Goal: Task Accomplishment & Management: Complete application form

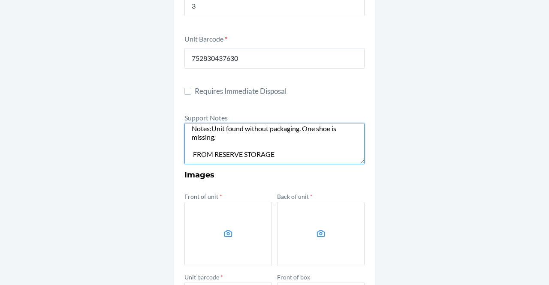
scroll to position [38, 0]
drag, startPoint x: 221, startPoint y: 139, endPoint x: 209, endPoint y: 129, distance: 15.5
click at [209, 129] on textarea "FROM RESERVE STORAGE RS SKU: DWAQ29N8HYP DTC SKU: D8HWKG8LALD Notes:Unit found …" at bounding box center [274, 143] width 180 height 41
paste textarea "Aquí tienes la traducción correcta [PERSON_NAME]: **Case of 3 damaged units. Th…"
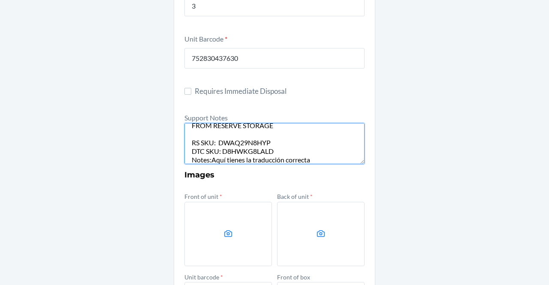
scroll to position [16, 0]
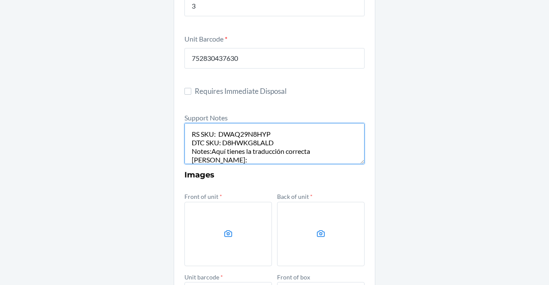
drag, startPoint x: 195, startPoint y: 141, endPoint x: 209, endPoint y: 154, distance: 19.4
click at [209, 154] on textarea "FROM RESERVE STORAGE RS SKU: DWAQ29N8HYP DTC SKU: D8HWKG8LALD Notes:Aquí tienes…" at bounding box center [274, 143] width 180 height 41
drag, startPoint x: 209, startPoint y: 154, endPoint x: 308, endPoint y: 154, distance: 98.6
click at [308, 154] on textarea "FROM RESERVE STORAGE RS SKU: DWAQ29N8HYP DTC SKU: D8HWKG8LALD Notes: la traducc…" at bounding box center [274, 143] width 180 height 41
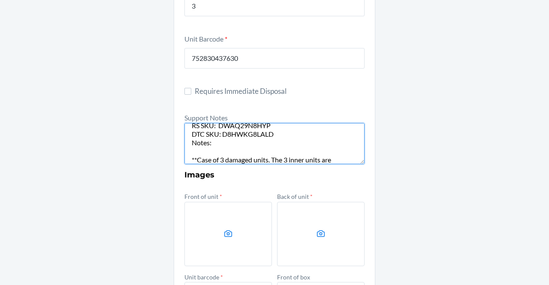
click at [192, 160] on textarea "FROM RESERVE STORAGE RS SKU: DWAQ29N8HYP DTC SKU: D8HWKG8LALD Notes: **Case of …" at bounding box center [274, 143] width 180 height 41
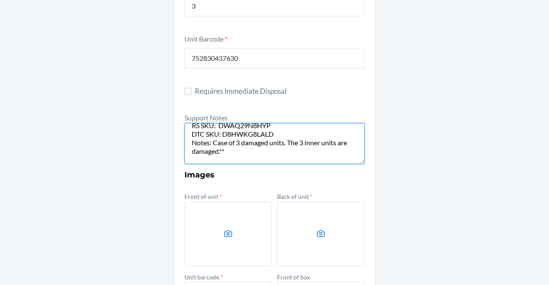
click at [221, 151] on textarea "FROM RESERVE STORAGE RS SKU: DWAQ29N8HYP DTC SKU: D8HWKG8LALD Notes: Case of 3 …" at bounding box center [274, 143] width 180 height 41
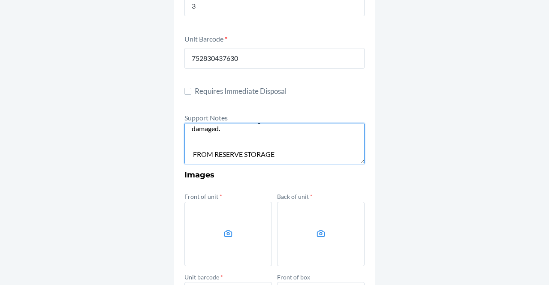
click at [189, 145] on textarea "FROM RESERVE STORAGE RS SKU: DWAQ29N8HYP DTC SKU: D8HWKG8LALD Notes: Case of 3 …" at bounding box center [274, 143] width 180 height 41
type textarea "FROM RESERVE STORAGE RS SKU: DWAQ29N8HYP DTC SKU: D8HWKG8LALD Notes: Case of 3 …"
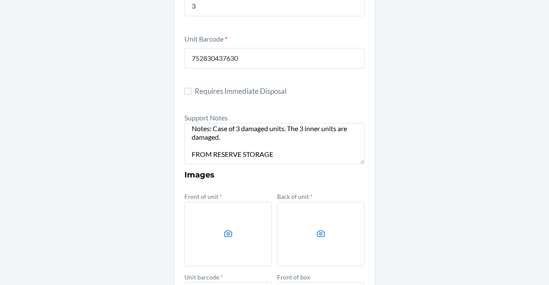
click at [242, 209] on label at bounding box center [227, 234] width 87 height 64
click at [0, 0] on input "file" at bounding box center [0, 0] width 0 height 0
click at [327, 222] on label at bounding box center [320, 234] width 87 height 64
click at [0, 0] on input "file" at bounding box center [0, 0] width 0 height 0
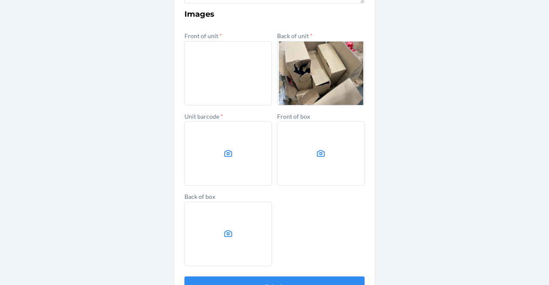
click at [234, 147] on label at bounding box center [227, 153] width 87 height 64
click at [0, 0] on input "file" at bounding box center [0, 0] width 0 height 0
click at [306, 139] on label at bounding box center [320, 153] width 87 height 64
click at [0, 0] on input "file" at bounding box center [0, 0] width 0 height 0
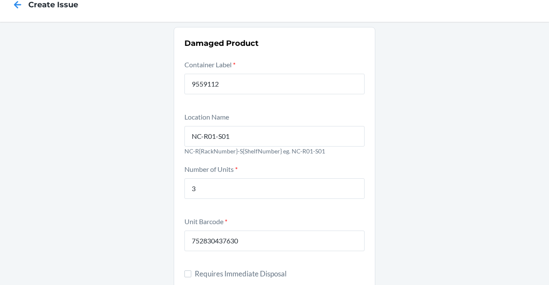
scroll to position [393, 0]
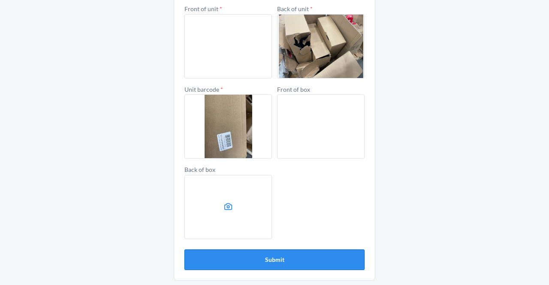
click at [300, 262] on button "Submit" at bounding box center [274, 260] width 180 height 21
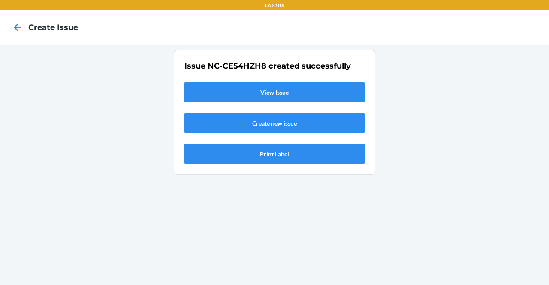
scroll to position [0, 0]
click at [244, 97] on link "View Issue" at bounding box center [274, 92] width 180 height 21
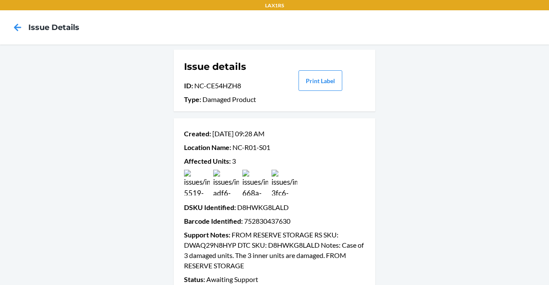
click at [203, 88] on p "ID : NC-CE54HZH8" at bounding box center [229, 86] width 90 height 10
drag, startPoint x: 189, startPoint y: 88, endPoint x: 252, endPoint y: 93, distance: 62.8
click at [252, 93] on div "Issue details ID : NC-CE54HZH8 Type : Damaged Product" at bounding box center [229, 81] width 90 height 48
click at [245, 78] on div "Issue details ID : NC-CE54HZH8 Type : Damaged Product" at bounding box center [229, 81] width 90 height 48
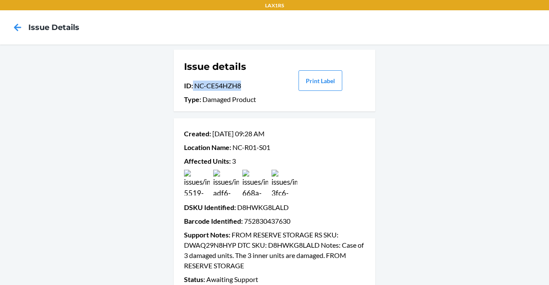
drag, startPoint x: 242, startPoint y: 83, endPoint x: 190, endPoint y: 87, distance: 52.4
click at [190, 87] on p "ID : NC-CE54HZH8" at bounding box center [229, 86] width 90 height 10
copy p "NC-CE54HZH8"
click at [13, 30] on icon at bounding box center [17, 27] width 15 height 15
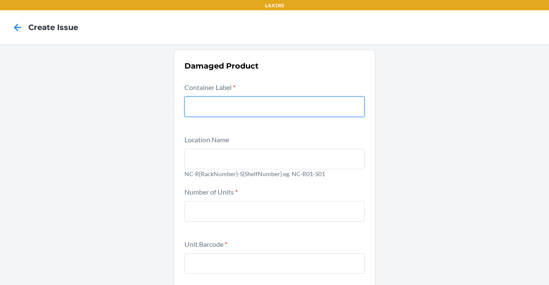
click at [228, 102] on input "text" at bounding box center [274, 106] width 180 height 21
paste input "9427255"
type input "9427255"
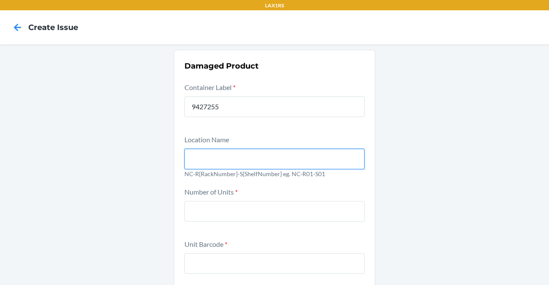
click at [233, 153] on input "text" at bounding box center [274, 159] width 180 height 21
type input "NC-R01-S01"
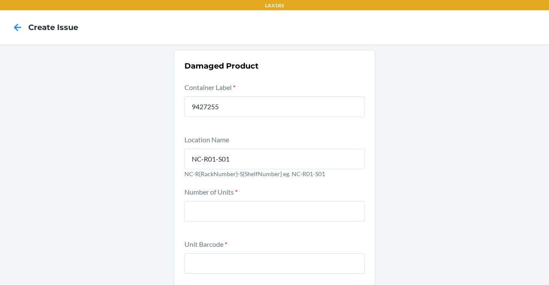
click at [236, 198] on div at bounding box center [274, 210] width 180 height 24
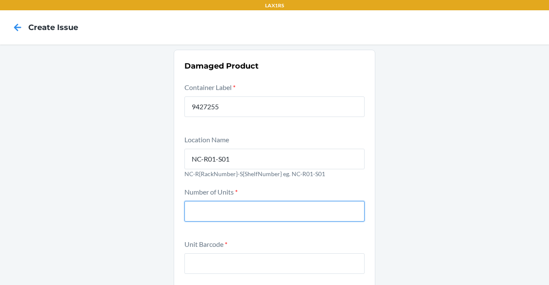
click at [236, 201] on input "number" at bounding box center [274, 211] width 180 height 21
click at [236, 207] on input "number" at bounding box center [274, 211] width 180 height 21
type input "5"
click at [234, 215] on input "number" at bounding box center [274, 211] width 180 height 21
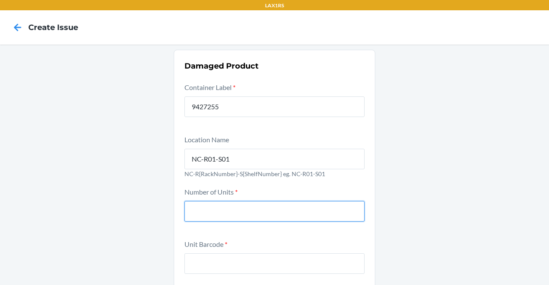
click at [234, 215] on input "number" at bounding box center [274, 211] width 180 height 21
type input "5"
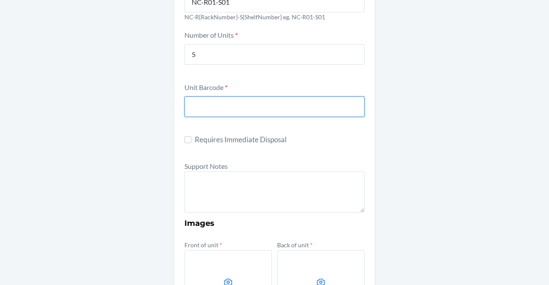
scroll to position [174, 0]
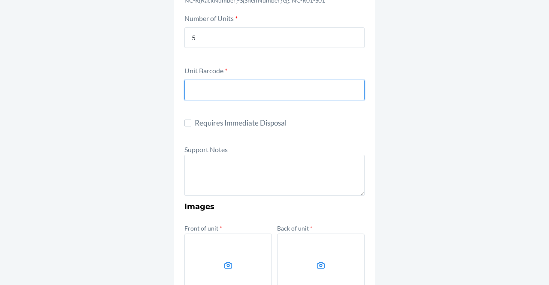
paste input "850022810794"
type input "850022810794"
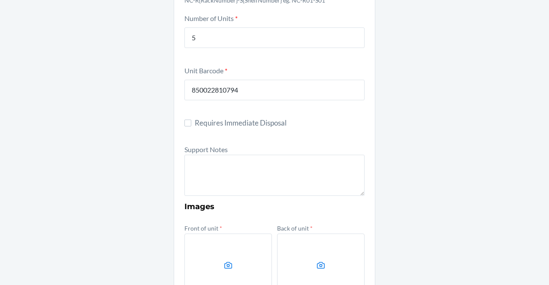
click at [298, 222] on form "Container Label * 9427255 Location Name [GEOGRAPHIC_DATA]-R01-S01 NC-R{RackNumb…" at bounding box center [274, 198] width 180 height 581
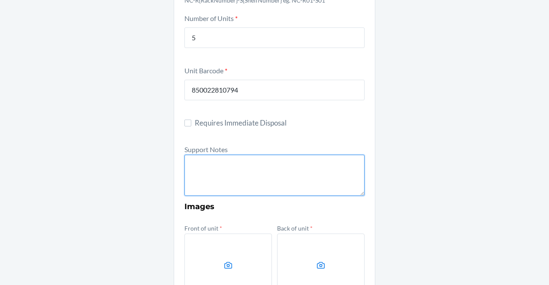
click at [248, 185] on textarea at bounding box center [274, 175] width 180 height 41
click at [197, 177] on textarea at bounding box center [274, 175] width 180 height 41
paste textarea "FROM RESERVE STORAGE RS SKU: DTC SKU: Notes:Unit found without packaging. One s…"
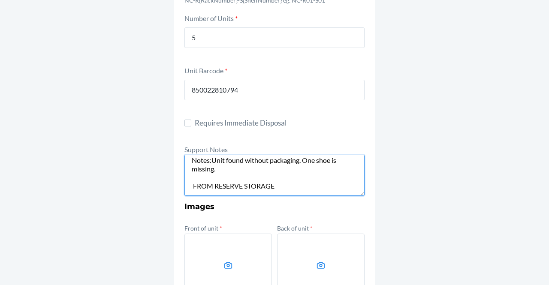
click at [197, 177] on textarea "FROM RESERVE STORAGE RS SKU: DTC SKU: Notes:Unit found without packaging. One s…" at bounding box center [274, 175] width 180 height 41
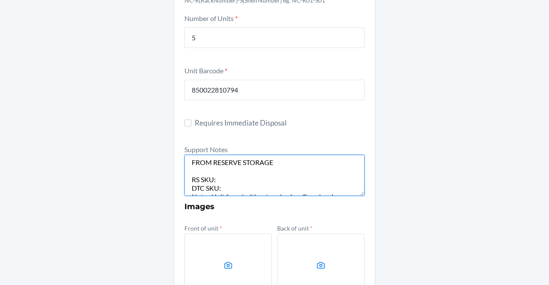
scroll to position [0, 0]
click at [189, 187] on textarea "FROM RESERVE STORAGE RS SKU: DTC SKU: Notes:Unit found without packaging. One s…" at bounding box center [274, 175] width 180 height 41
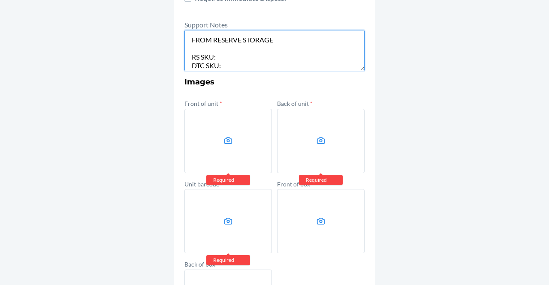
scroll to position [301, 0]
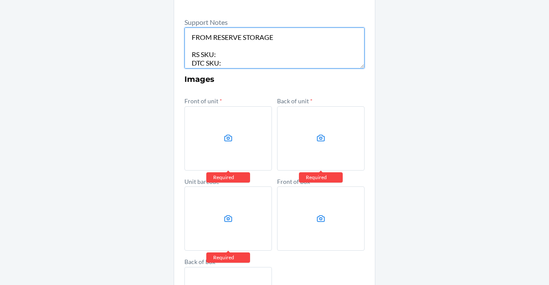
click at [219, 52] on textarea "FROM RESERVE STORAGE RS SKU: DTC SKU: Notes:Unit found without packaging. One s…" at bounding box center [274, 47] width 180 height 41
paste textarea "DMJAKSN3TXS"
click at [235, 63] on textarea "FROM RESERVE STORAGE RS SKU: DMJAKSN3TXS DTC SKU: Notes:Unit found without pack…" at bounding box center [274, 47] width 180 height 41
paste textarea "DSQGDRQKKDE"
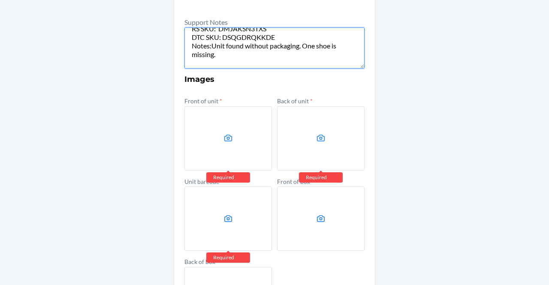
scroll to position [29, 0]
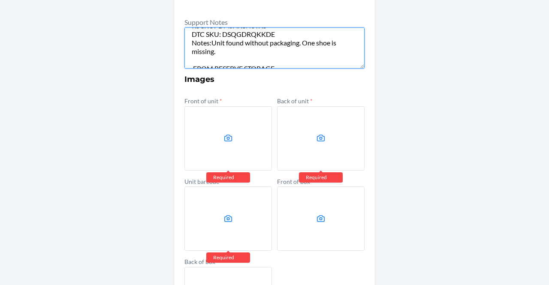
drag, startPoint x: 215, startPoint y: 51, endPoint x: 208, endPoint y: 40, distance: 13.1
click at [208, 40] on textarea "FROM RESERVE STORAGE RS SKU: DMJAKSN3TXS DTC SKU: DSQGDRQKKDE Notes:Unit found …" at bounding box center [274, 47] width 180 height 41
click at [318, 66] on textarea "FROM RESERVE STORAGE RS SKU: DMJAKSN3TXS DTC SKU: DSQGDRQKKDE Notes: 6 units da…" at bounding box center [274, 47] width 180 height 41
drag, startPoint x: 326, startPoint y: 45, endPoint x: 210, endPoint y: 42, distance: 115.8
click at [210, 42] on textarea "FROM RESERVE STORAGE RS SKU: DMJAKSN3TXS DTC SKU: DSQGDRQKKDE Notes: 6 units da…" at bounding box center [274, 47] width 180 height 41
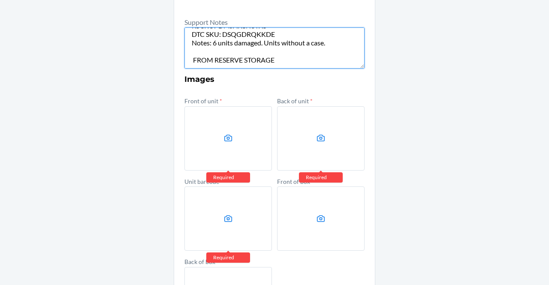
type textarea "FROM RESERVE STORAGE RS SKU: DMJAKSN3TXS DTC SKU: DSQGDRQKKDE Notes: 6 units da…"
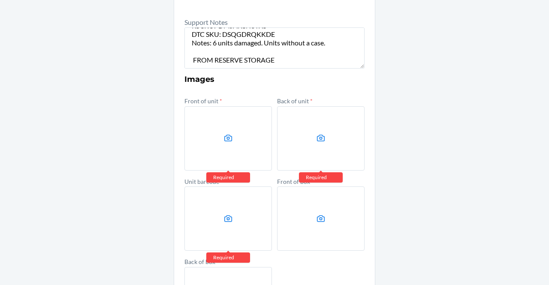
click at [382, 80] on div "Damaged Product Container Label * 9427255 Location Name [GEOGRAPHIC_DATA]-R01-S…" at bounding box center [274, 61] width 549 height 634
click at [239, 148] on label at bounding box center [227, 138] width 87 height 64
click at [0, 0] on input "file" at bounding box center [0, 0] width 0 height 0
click at [319, 140] on icon at bounding box center [321, 138] width 10 height 10
click at [0, 0] on input "file" at bounding box center [0, 0] width 0 height 0
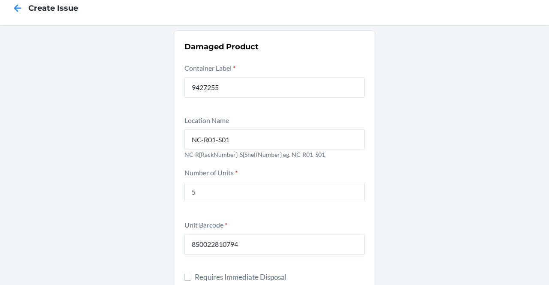
scroll to position [0, 0]
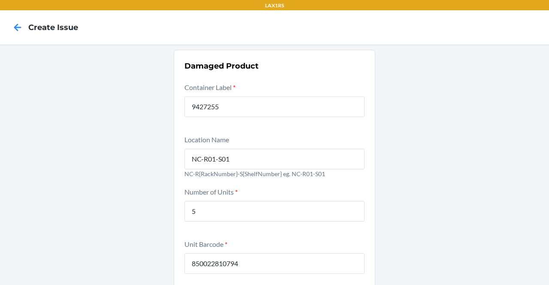
drag, startPoint x: 311, startPoint y: 65, endPoint x: 166, endPoint y: 10, distance: 155.3
click at [166, 10] on div "LAX1RS Create Issue Damaged Product Container Label * 9427255 Location Name [GE…" at bounding box center [274, 142] width 549 height 285
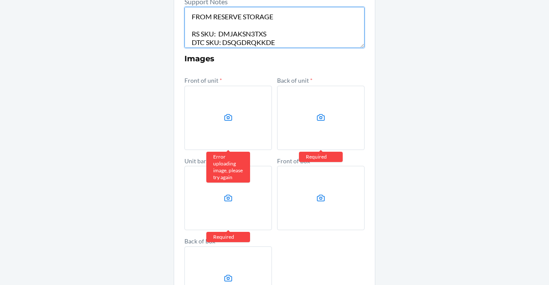
scroll to position [320, 0]
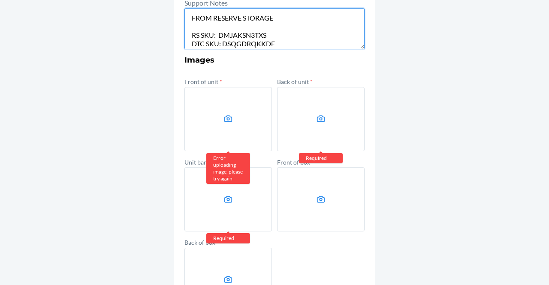
click at [302, 42] on textarea "FROM RESERVE STORAGE RS SKU: DMJAKSN3TXS DTC SKU: DSQGDRQKKDE Notes: 6 units da…" at bounding box center [274, 28] width 180 height 41
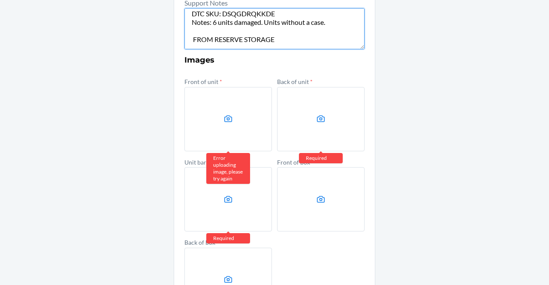
drag, startPoint x: 183, startPoint y: 18, endPoint x: 327, endPoint y: 79, distance: 155.8
click at [327, 79] on form "Container Label * 9427255 Location Name [GEOGRAPHIC_DATA]-R01-S01 NC-R{RackNumb…" at bounding box center [274, 52] width 180 height 581
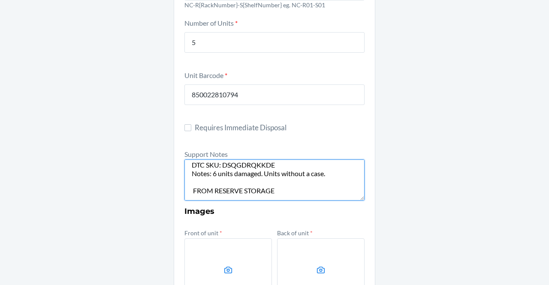
scroll to position [134, 0]
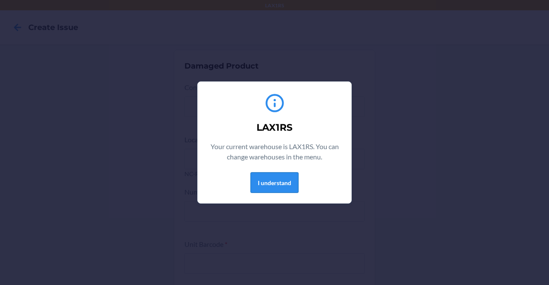
click at [285, 174] on button "I understand" at bounding box center [274, 182] width 48 height 21
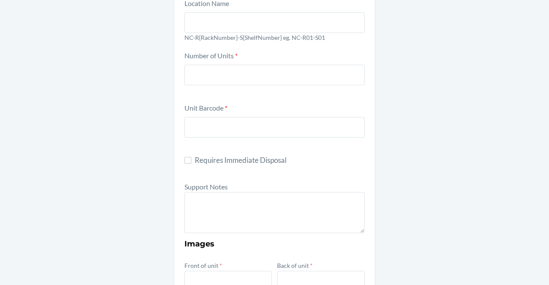
scroll to position [157, 0]
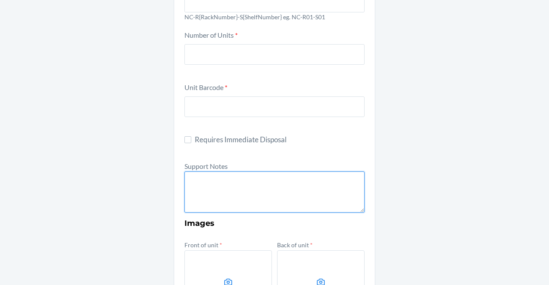
click at [268, 175] on textarea at bounding box center [274, 191] width 180 height 41
paste textarea "FROM RESERVE STORAGE RS SKU: DMJAKSN3TXS DTC SKU: DSQGDRQKKDE Notes: 6 units da…"
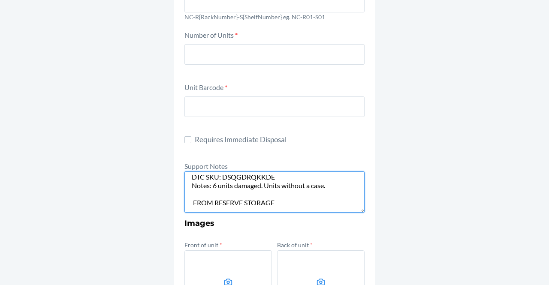
scroll to position [0, 0]
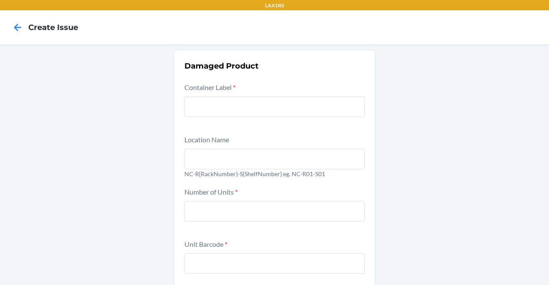
type textarea "FROM RESERVE STORAGE RS SKU: DMJAKSN3TXS DTC SKU: DSQGDRQKKDE Notes: 6 units da…"
click at [244, 110] on input "text" at bounding box center [274, 106] width 180 height 21
paste input "9427255"
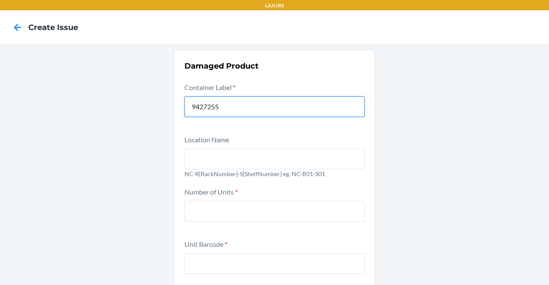
click at [244, 110] on input "9427255" at bounding box center [274, 106] width 180 height 21
type input "9427255"
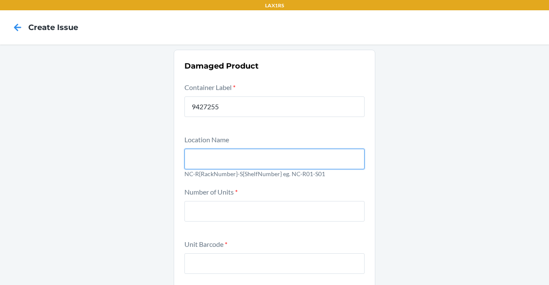
click at [219, 149] on input "text" at bounding box center [274, 159] width 180 height 21
type input "NC-R01-S01"
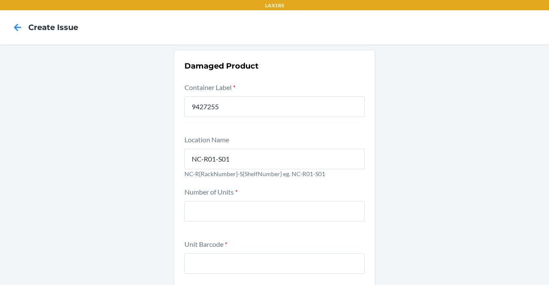
click at [251, 219] on div "Number of Units *" at bounding box center [274, 209] width 180 height 47
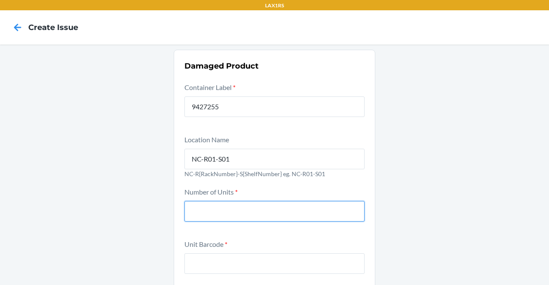
click at [251, 219] on input "number" at bounding box center [274, 211] width 180 height 21
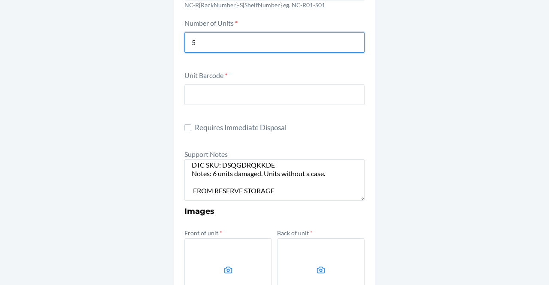
type input "5"
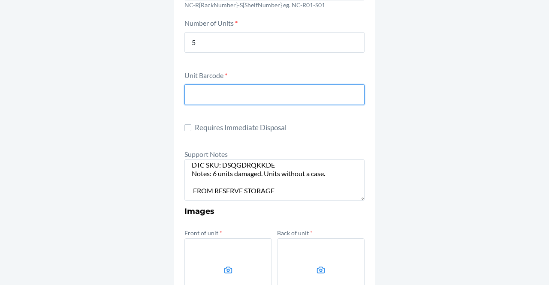
click at [305, 94] on input "text" at bounding box center [274, 94] width 180 height 21
type input "850022810794"
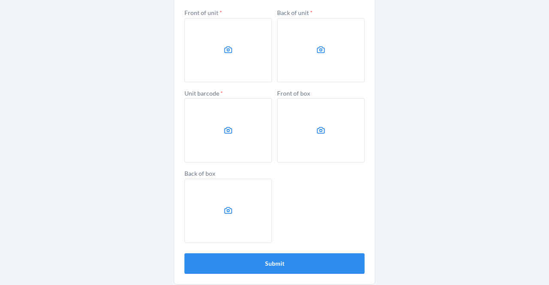
scroll to position [390, 0]
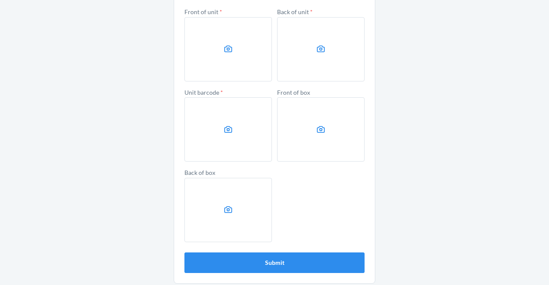
click at [220, 55] on label at bounding box center [227, 49] width 87 height 64
click at [0, 0] on input "file" at bounding box center [0, 0] width 0 height 0
click at [311, 57] on label at bounding box center [320, 49] width 87 height 64
click at [0, 0] on input "file" at bounding box center [0, 0] width 0 height 0
click at [246, 129] on label at bounding box center [227, 129] width 87 height 64
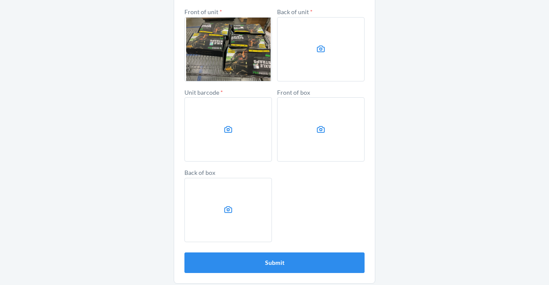
click at [0, 0] on input "file" at bounding box center [0, 0] width 0 height 0
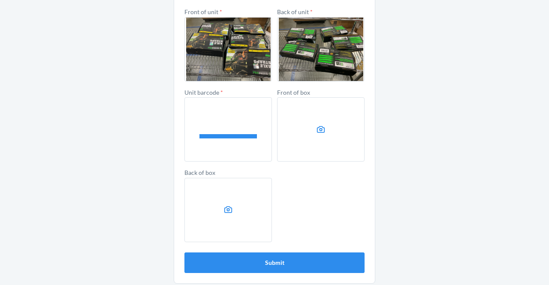
click at [354, 138] on label at bounding box center [320, 129] width 87 height 64
click at [0, 0] on input "file" at bounding box center [0, 0] width 0 height 0
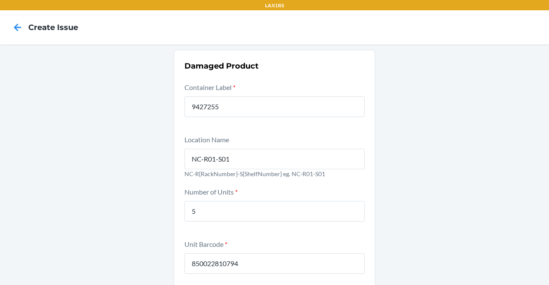
scroll to position [393, 0]
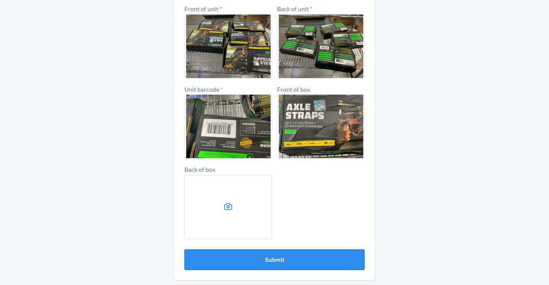
click at [277, 254] on button "Submit" at bounding box center [274, 260] width 180 height 21
click at [287, 262] on button "Submit" at bounding box center [274, 260] width 180 height 21
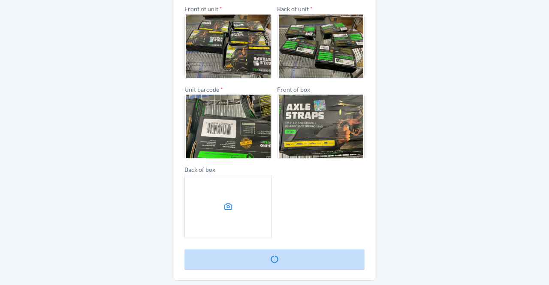
click at [287, 262] on button "Submit" at bounding box center [274, 260] width 180 height 21
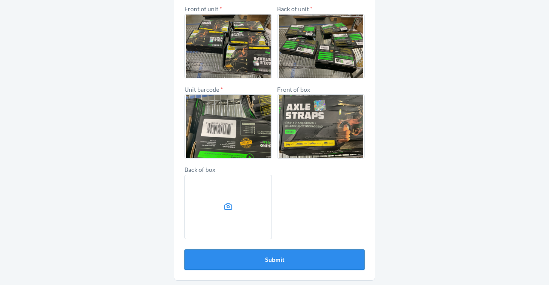
click at [289, 262] on button "Submit" at bounding box center [274, 260] width 180 height 21
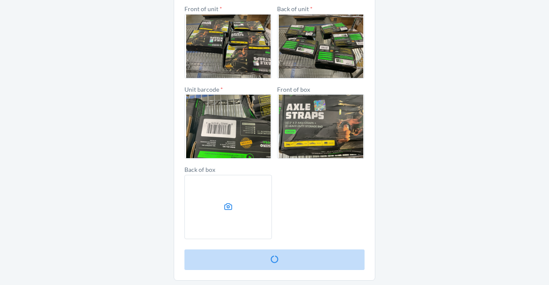
click at [289, 262] on button "Submit" at bounding box center [274, 260] width 180 height 21
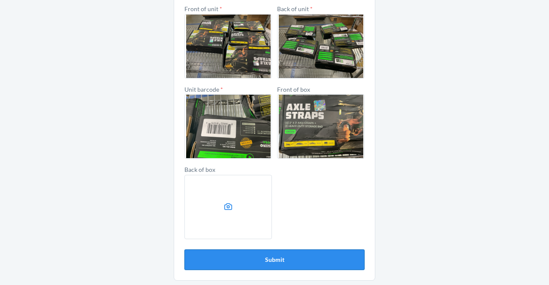
click at [289, 262] on button "Submit" at bounding box center [274, 260] width 180 height 21
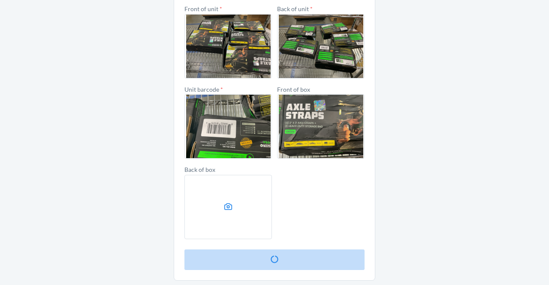
click at [289, 262] on button "Submit" at bounding box center [274, 260] width 180 height 21
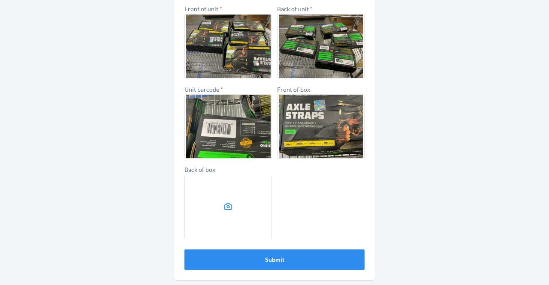
scroll to position [0, 0]
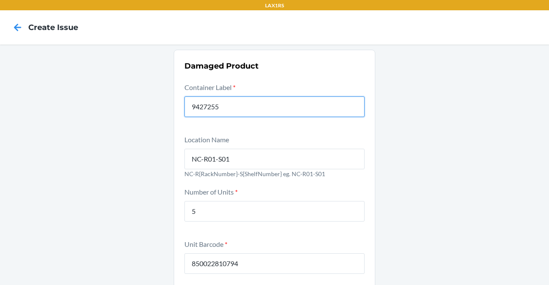
click at [205, 106] on input "9427255" at bounding box center [274, 106] width 180 height 21
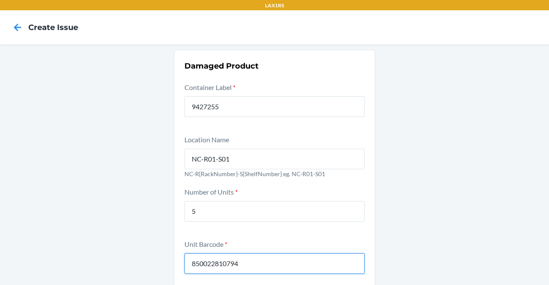
click at [232, 256] on input "850022810794" at bounding box center [274, 263] width 180 height 21
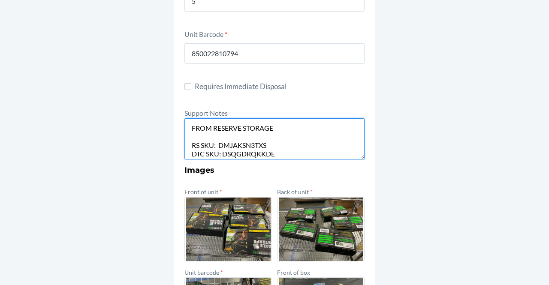
drag, startPoint x: 287, startPoint y: 146, endPoint x: 126, endPoint y: 59, distance: 183.4
click at [126, 59] on div "Damaged Product Container Label * 9427255 Location Name NC-R01-S01 NC-R{RackNum…" at bounding box center [274, 152] width 549 height 634
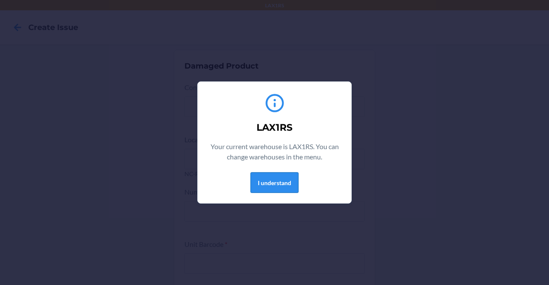
click at [272, 183] on button "I understand" at bounding box center [274, 182] width 48 height 21
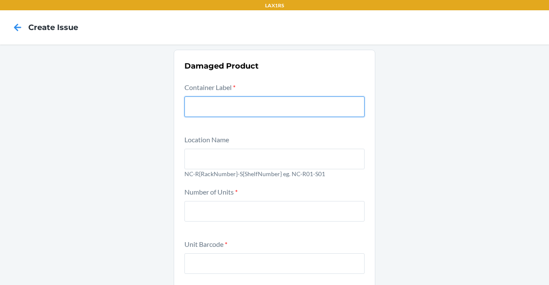
click at [233, 108] on input "text" at bounding box center [274, 106] width 180 height 21
paste input "9427255"
type input "9427255"
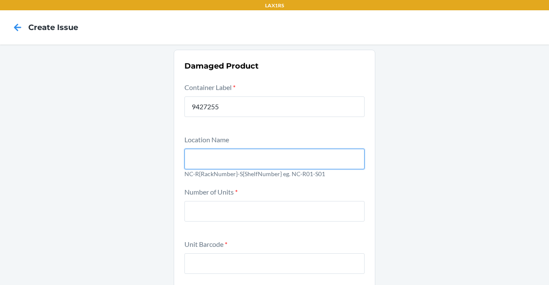
click at [226, 156] on input "text" at bounding box center [274, 159] width 180 height 21
type input "NC-R01-S01"
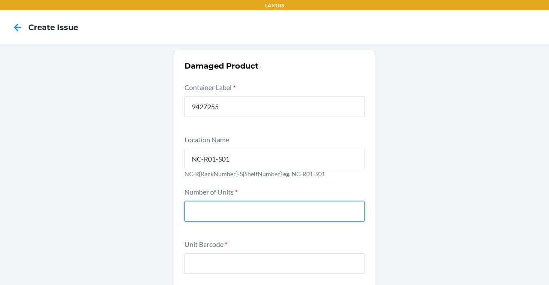
click at [249, 207] on input "number" at bounding box center [274, 211] width 180 height 21
type input "5"
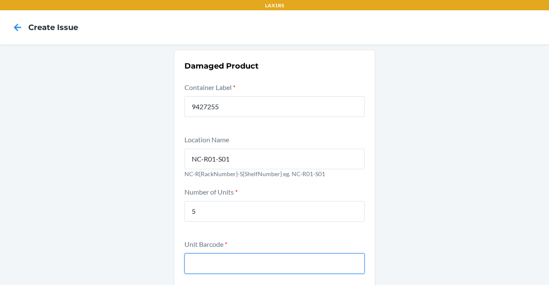
click at [250, 268] on input "text" at bounding box center [274, 263] width 180 height 21
drag, startPoint x: 250, startPoint y: 268, endPoint x: 174, endPoint y: 100, distance: 184.7
paste input "850022810794"
type input "850022810794"
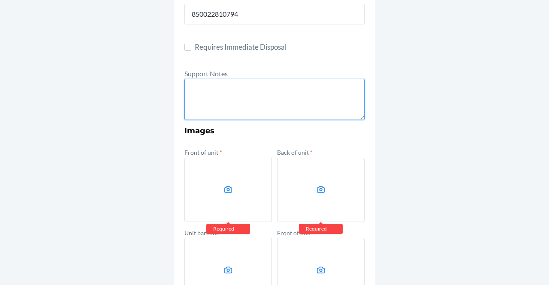
click at [222, 92] on textarea at bounding box center [274, 99] width 180 height 41
paste textarea "FROM RESERVE STORAGE RS SKU: DMJAKSN3TXS DTC SKU: DSQGDRQKKDE Notes: 6 units da…"
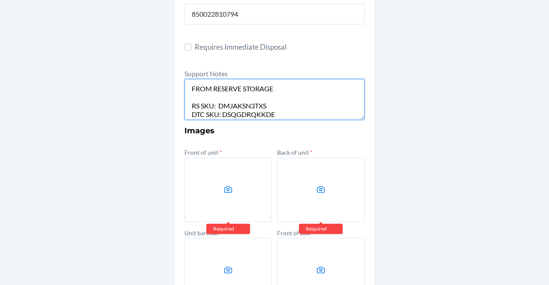
scroll to position [24, 0]
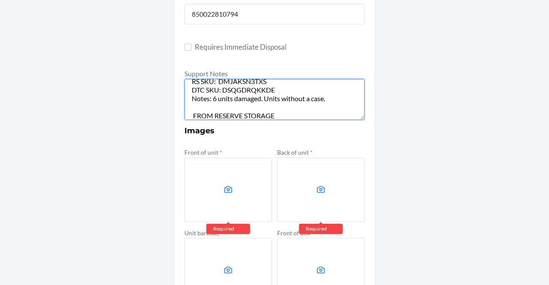
type textarea "FROM RESERVE STORAGE RS SKU: DMJAKSN3TXS DTC SKU: DSQGDRQKKDE Notes: 6 units da…"
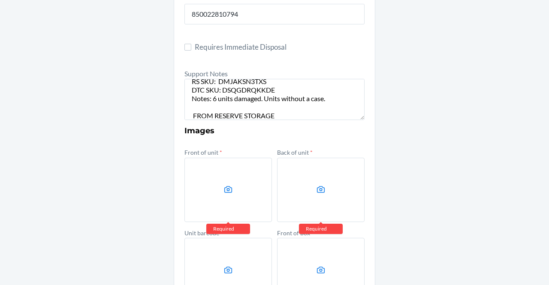
click at [225, 208] on label at bounding box center [227, 190] width 87 height 64
click at [0, 0] on input "file" at bounding box center [0, 0] width 0 height 0
click at [322, 193] on icon at bounding box center [321, 190] width 10 height 10
click at [0, 0] on input "file" at bounding box center [0, 0] width 0 height 0
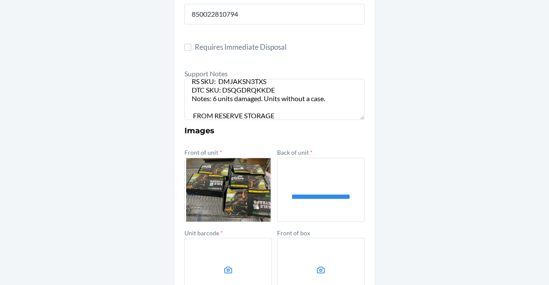
click at [217, 264] on label at bounding box center [227, 270] width 87 height 64
click at [0, 0] on input "file" at bounding box center [0, 0] width 0 height 0
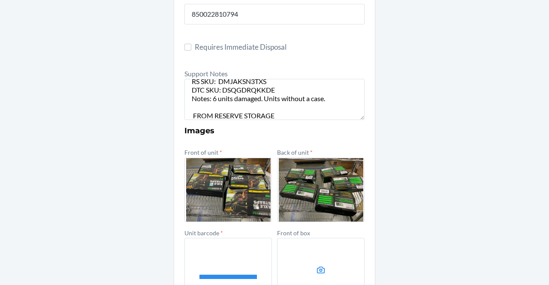
click at [325, 265] on label at bounding box center [320, 270] width 87 height 64
click at [0, 0] on input "file" at bounding box center [0, 0] width 0 height 0
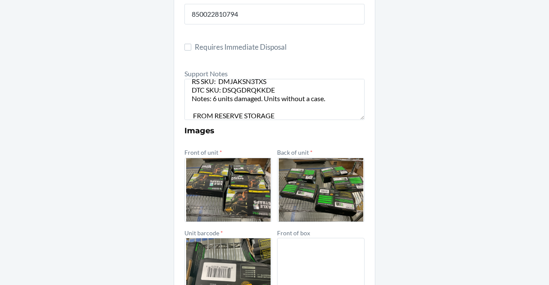
scroll to position [393, 0]
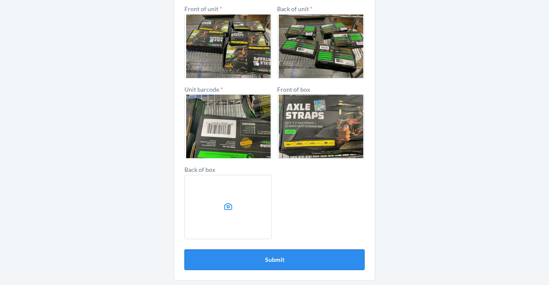
click at [236, 260] on button "Submit" at bounding box center [274, 260] width 180 height 21
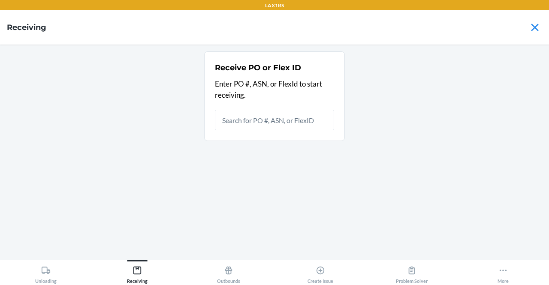
click at [220, 128] on input "text" at bounding box center [274, 120] width 119 height 21
